Goal: Find specific page/section: Find specific page/section

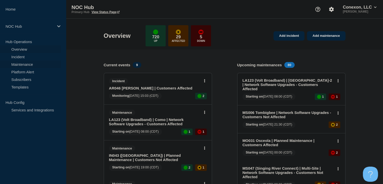
click at [15, 66] on link "Maintenance" at bounding box center [30, 64] width 61 height 8
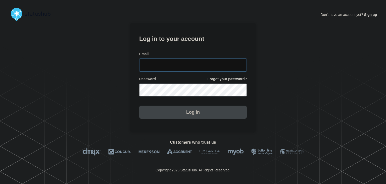
type input "amanda.mckeehan@conexon.us"
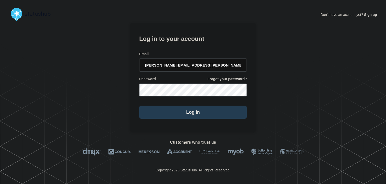
click at [178, 114] on button "Log in" at bounding box center [193, 111] width 108 height 13
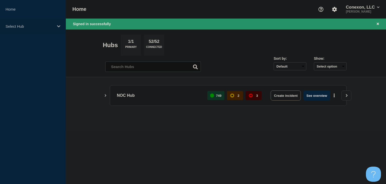
drag, startPoint x: 54, startPoint y: 24, endPoint x: 54, endPoint y: 28, distance: 4.0
click at [54, 24] on div "Select Hub" at bounding box center [33, 26] width 66 height 15
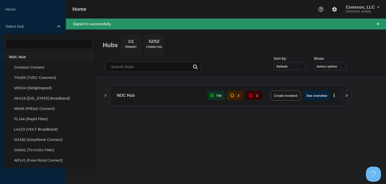
click at [39, 59] on div "NOC Hub" at bounding box center [49, 57] width 93 height 10
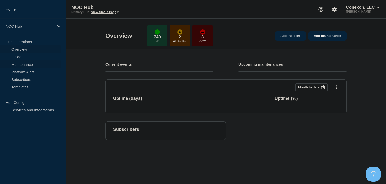
click at [23, 64] on link "Maintenance" at bounding box center [30, 64] width 61 height 8
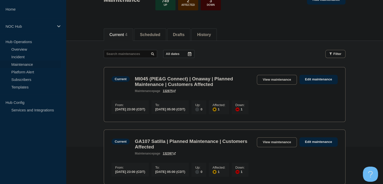
scroll to position [75, 0]
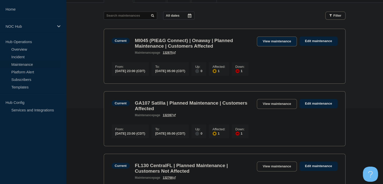
click at [265, 45] on link "View maintenance" at bounding box center [277, 41] width 40 height 10
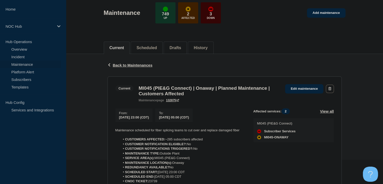
scroll to position [75, 0]
